Goal: Feedback & Contribution: Leave review/rating

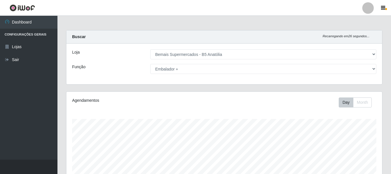
select select "405"
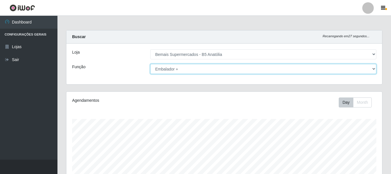
click at [164, 68] on select "[Selecione...] ASG ASG + ASG ++ Auxiliar de Estacionamento Auxiliar de Estacion…" at bounding box center [263, 69] width 226 height 10
click at [150, 64] on select "[Selecione...] ASG ASG + ASG ++ Auxiliar de Estacionamento Auxiliar de Estacion…" at bounding box center [263, 69] width 226 height 10
click at [201, 70] on select "[Selecione...] ASG ASG + ASG ++ Auxiliar de Estacionamento Auxiliar de Estacion…" at bounding box center [263, 69] width 226 height 10
click at [150, 64] on select "[Selecione...] ASG ASG + ASG ++ Auxiliar de Estacionamento Auxiliar de Estacion…" at bounding box center [263, 69] width 226 height 10
click at [223, 68] on select "[Selecione...] ASG ASG + ASG ++ Auxiliar de Estacionamento Auxiliar de Estacion…" at bounding box center [263, 69] width 226 height 10
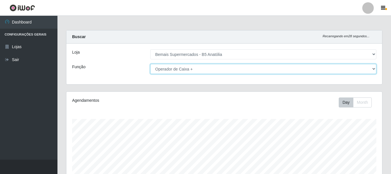
click at [150, 64] on select "[Selecione...] ASG ASG + ASG ++ Auxiliar de Estacionamento Auxiliar de Estacion…" at bounding box center [263, 69] width 226 height 10
click at [213, 71] on select "[Selecione...] ASG ASG + ASG ++ Auxiliar de Estacionamento Auxiliar de Estacion…" at bounding box center [263, 69] width 226 height 10
select select "82"
click at [150, 64] on select "[Selecione...] ASG ASG + ASG ++ Auxiliar de Estacionamento Auxiliar de Estacion…" at bounding box center [263, 69] width 226 height 10
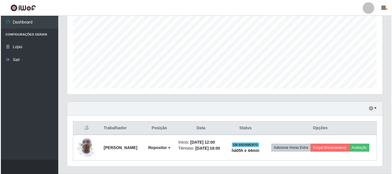
scroll to position [135, 0]
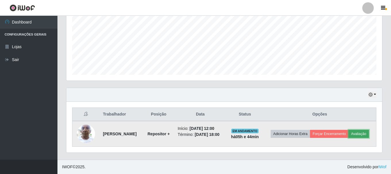
click at [348, 138] on button "Avaliação" at bounding box center [358, 134] width 20 height 8
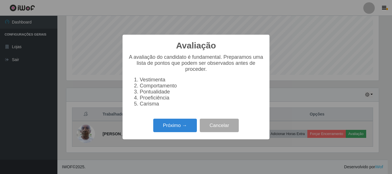
scroll to position [119, 313]
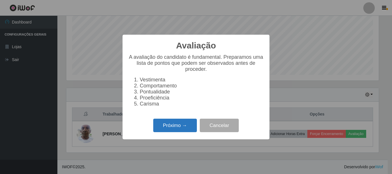
click at [188, 128] on button "Próximo →" at bounding box center [175, 126] width 44 height 14
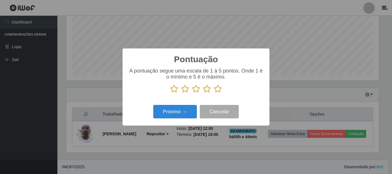
scroll to position [287145, 286951]
click at [221, 89] on icon at bounding box center [218, 89] width 8 height 9
click at [214, 93] on input "radio" at bounding box center [214, 93] width 0 height 0
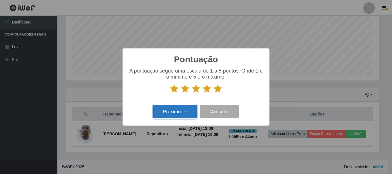
click at [184, 113] on button "Próximo →" at bounding box center [175, 112] width 44 height 14
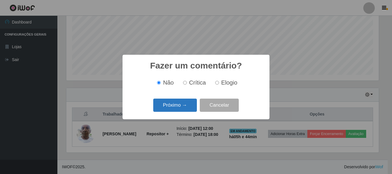
click at [184, 108] on button "Próximo →" at bounding box center [175, 106] width 44 height 14
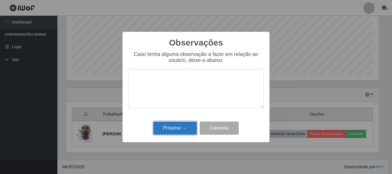
click at [186, 132] on button "Próximo →" at bounding box center [175, 129] width 44 height 14
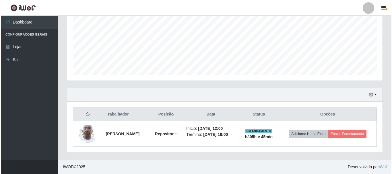
scroll to position [130, 0]
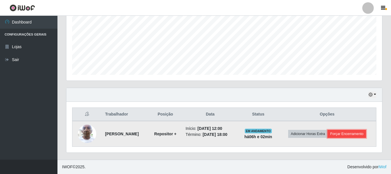
click at [359, 132] on button "Forçar Encerramento" at bounding box center [346, 134] width 38 height 8
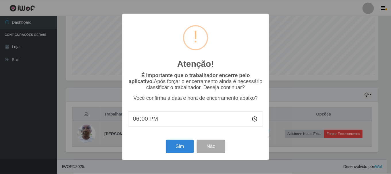
scroll to position [119, 313]
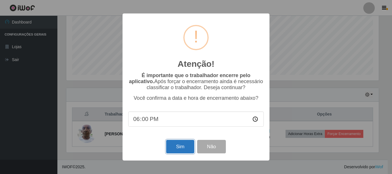
click at [181, 147] on button "Sim" at bounding box center [180, 147] width 28 height 14
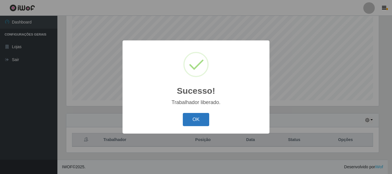
click at [186, 119] on button "OK" at bounding box center [196, 120] width 27 height 14
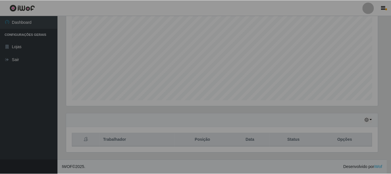
scroll to position [119, 316]
